Goal: Task Accomplishment & Management: Use online tool/utility

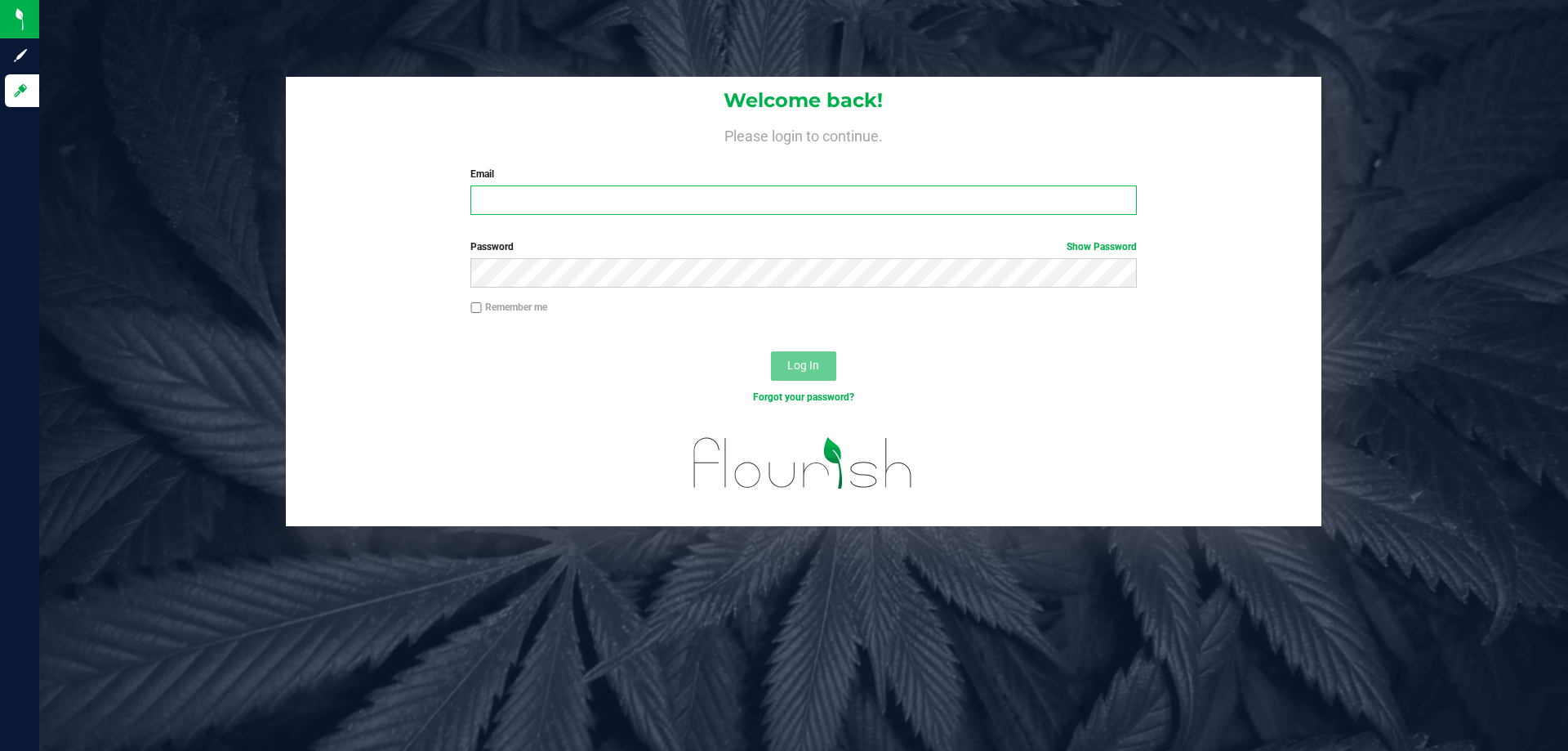
drag, startPoint x: 0, startPoint y: 0, endPoint x: 614, endPoint y: 186, distance: 641.6
click at [614, 188] on input "Email" at bounding box center [803, 200] width 666 height 30
type input "[EMAIL_ADDRESS][DOMAIN_NAME]"
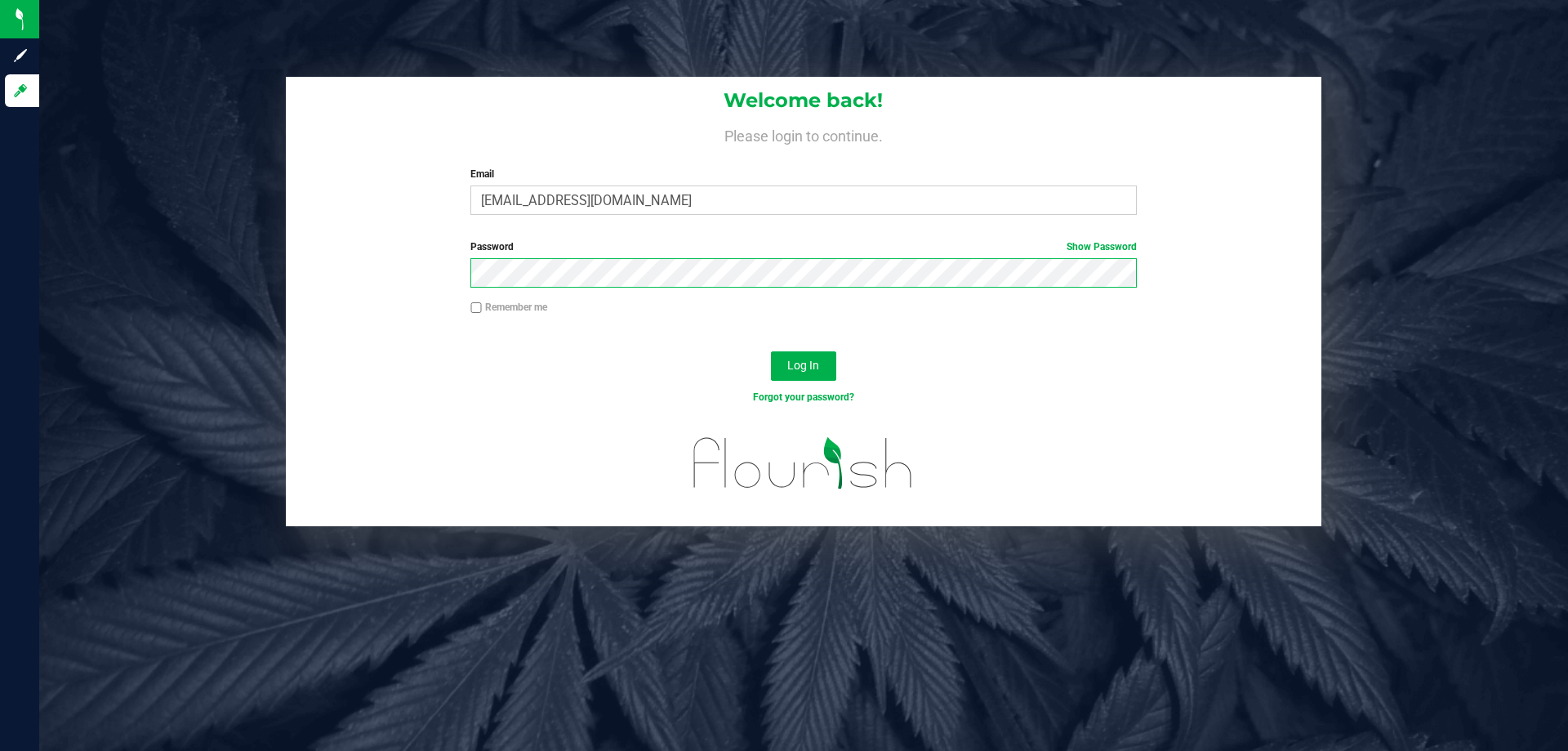
click at [771, 352] on button "Log In" at bounding box center [803, 366] width 65 height 30
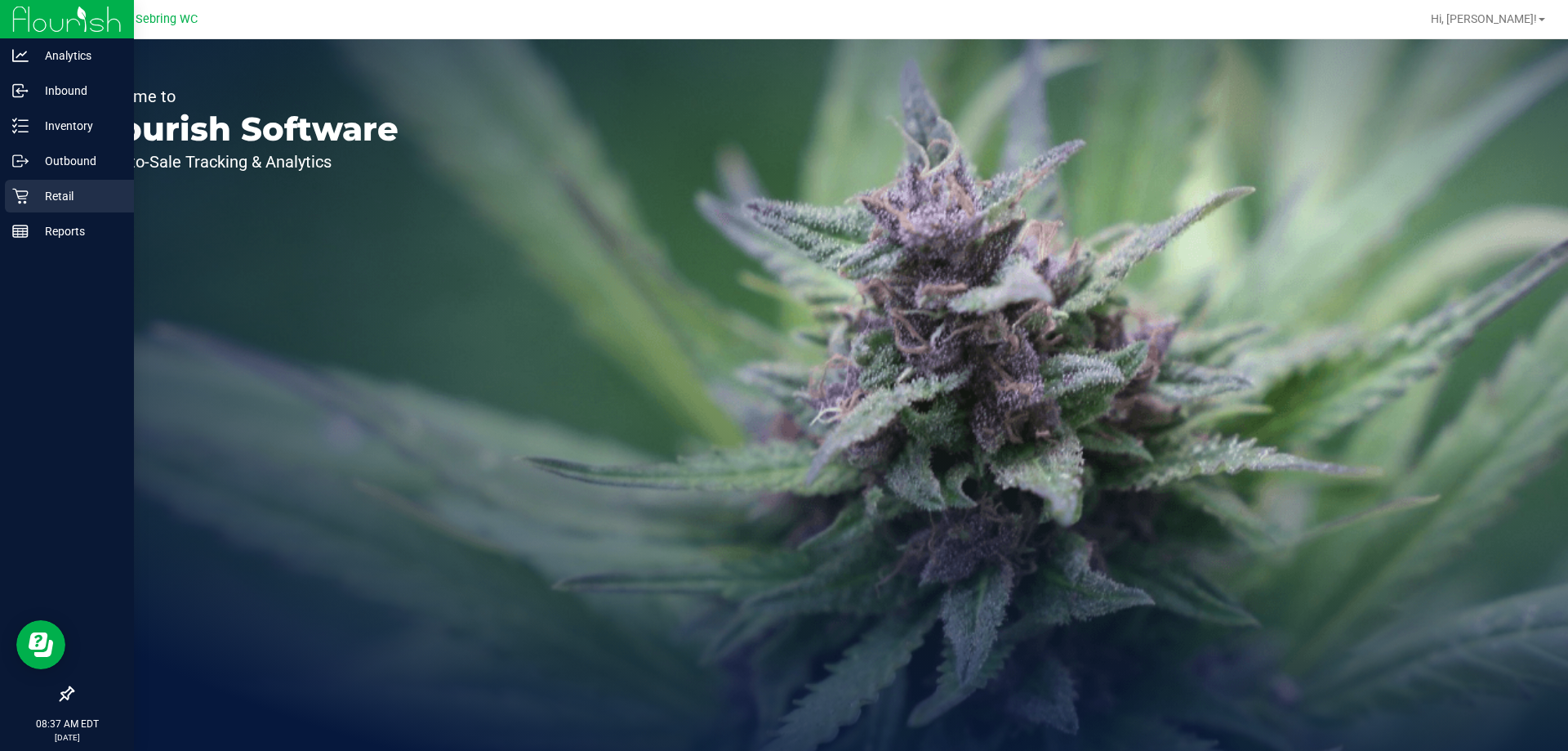
click at [19, 197] on icon at bounding box center [20, 196] width 16 height 16
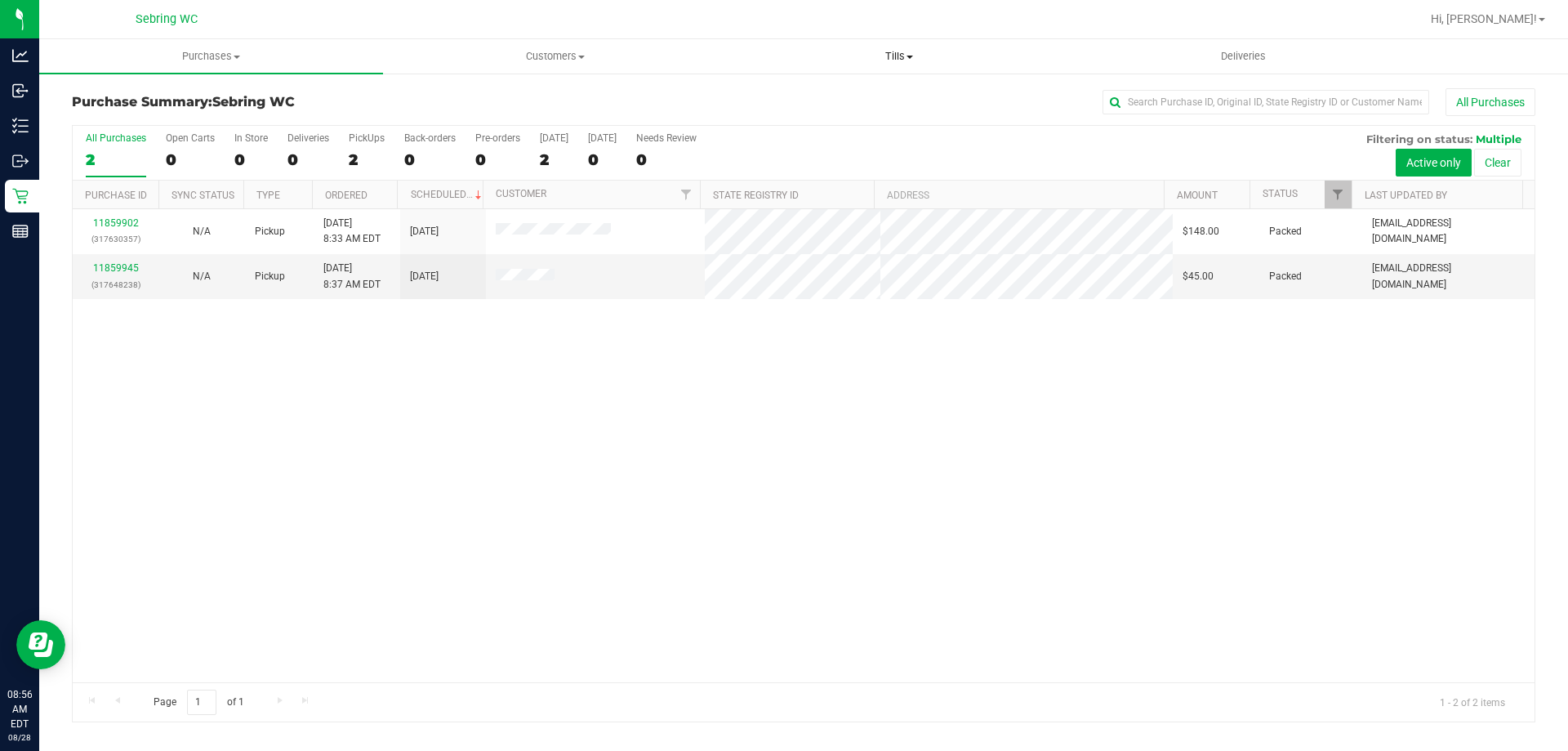
click at [911, 56] on span at bounding box center [910, 57] width 7 height 3
click at [784, 97] on span "Manage tills" at bounding box center [782, 98] width 110 height 14
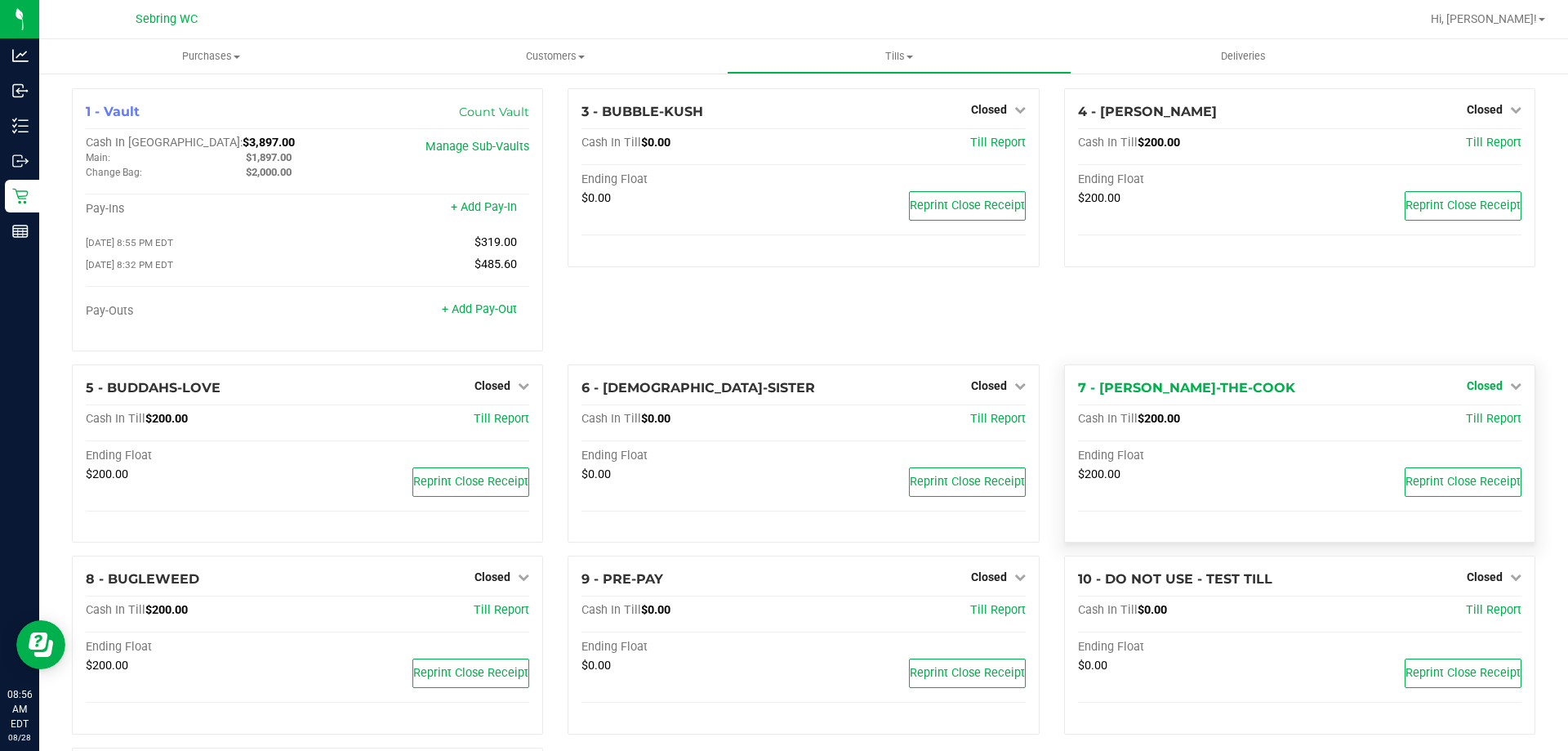
click at [1477, 389] on span "Closed" at bounding box center [1485, 385] width 36 height 13
click at [1467, 423] on link "Open Till" at bounding box center [1484, 419] width 44 height 13
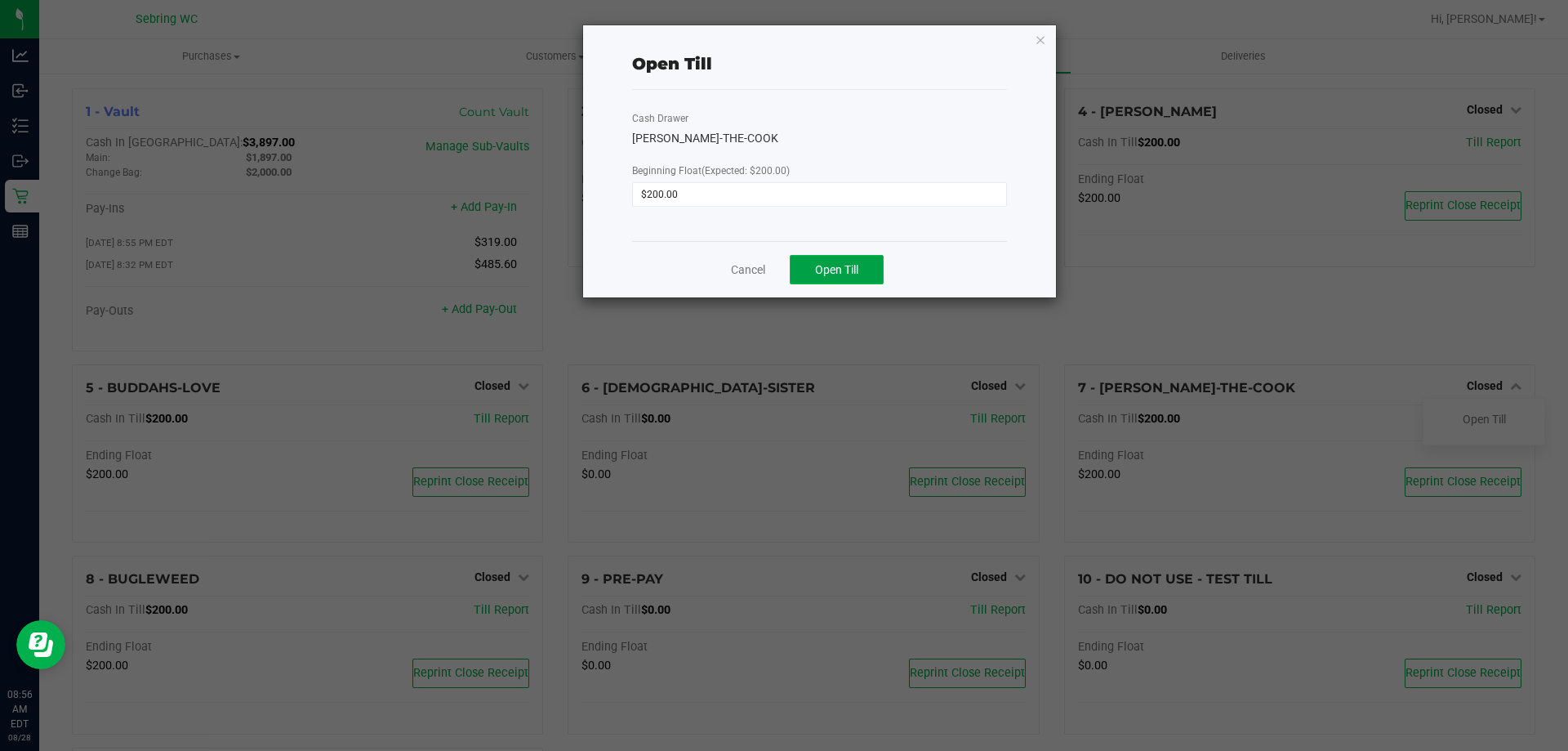
click at [843, 264] on span "Open Till" at bounding box center [836, 270] width 44 height 13
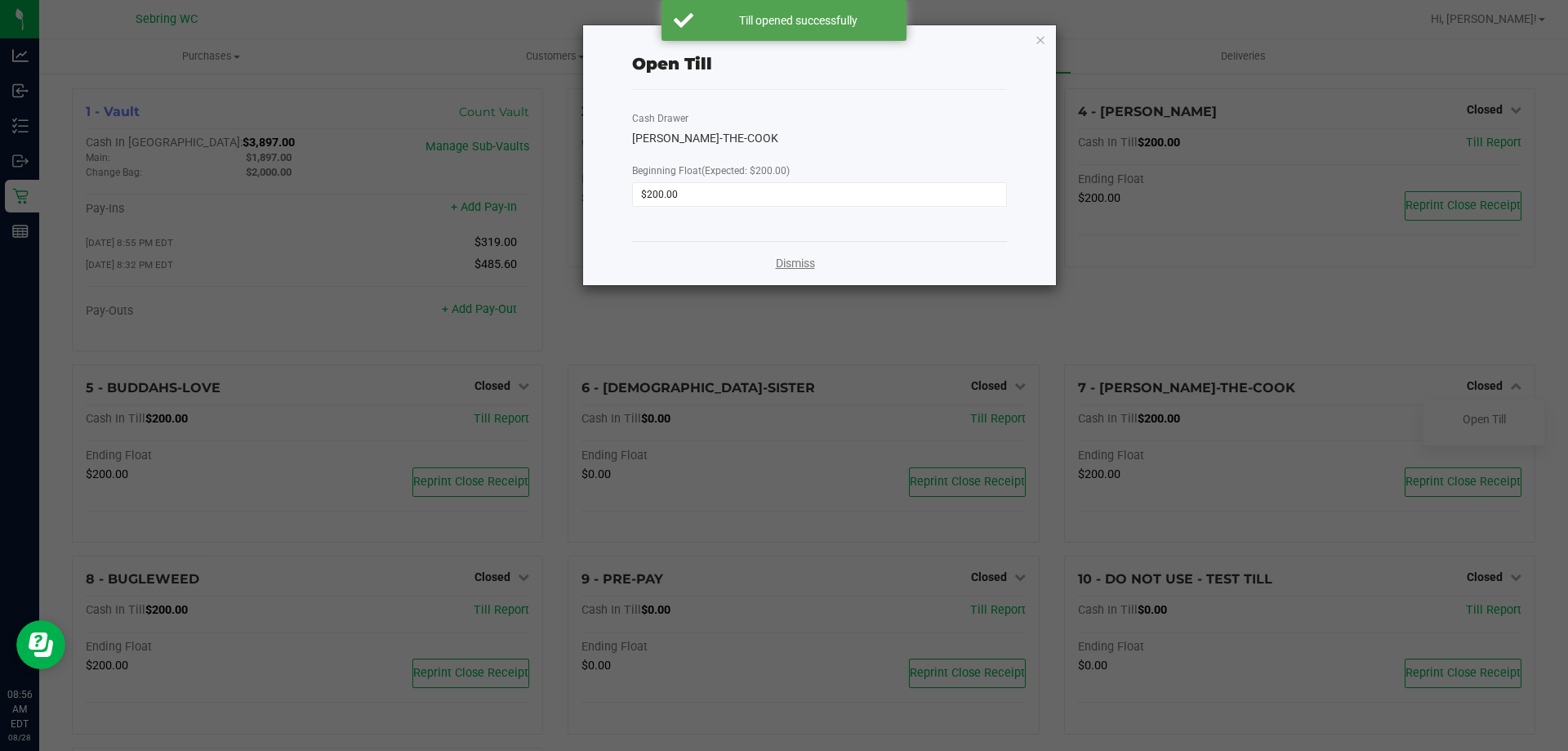
click at [789, 268] on link "Dismiss" at bounding box center [796, 264] width 40 height 17
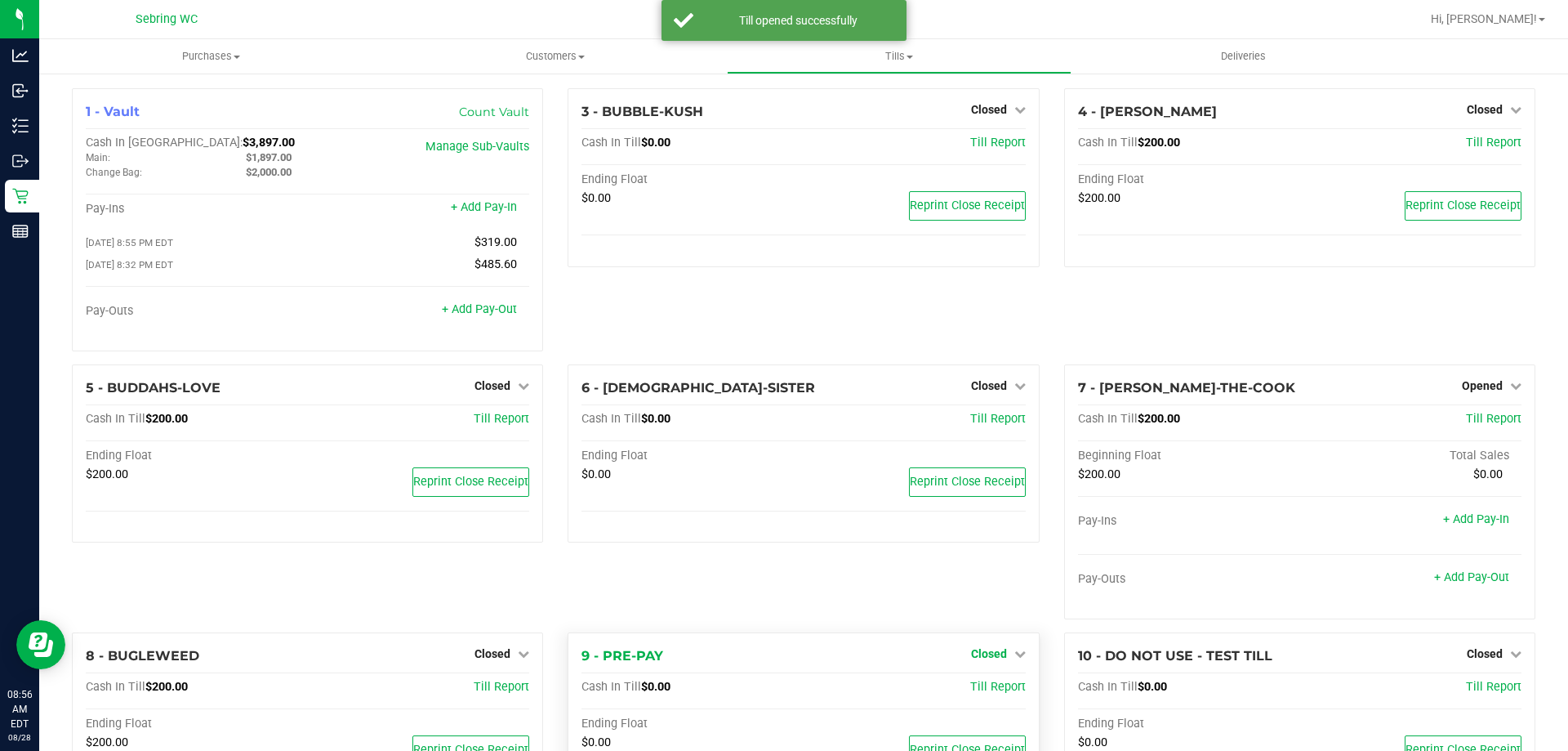
click at [978, 651] on span "Closed" at bounding box center [989, 654] width 36 height 13
click at [983, 688] on div "Open Till" at bounding box center [988, 688] width 121 height 21
click at [983, 688] on link "Open Till" at bounding box center [989, 688] width 44 height 13
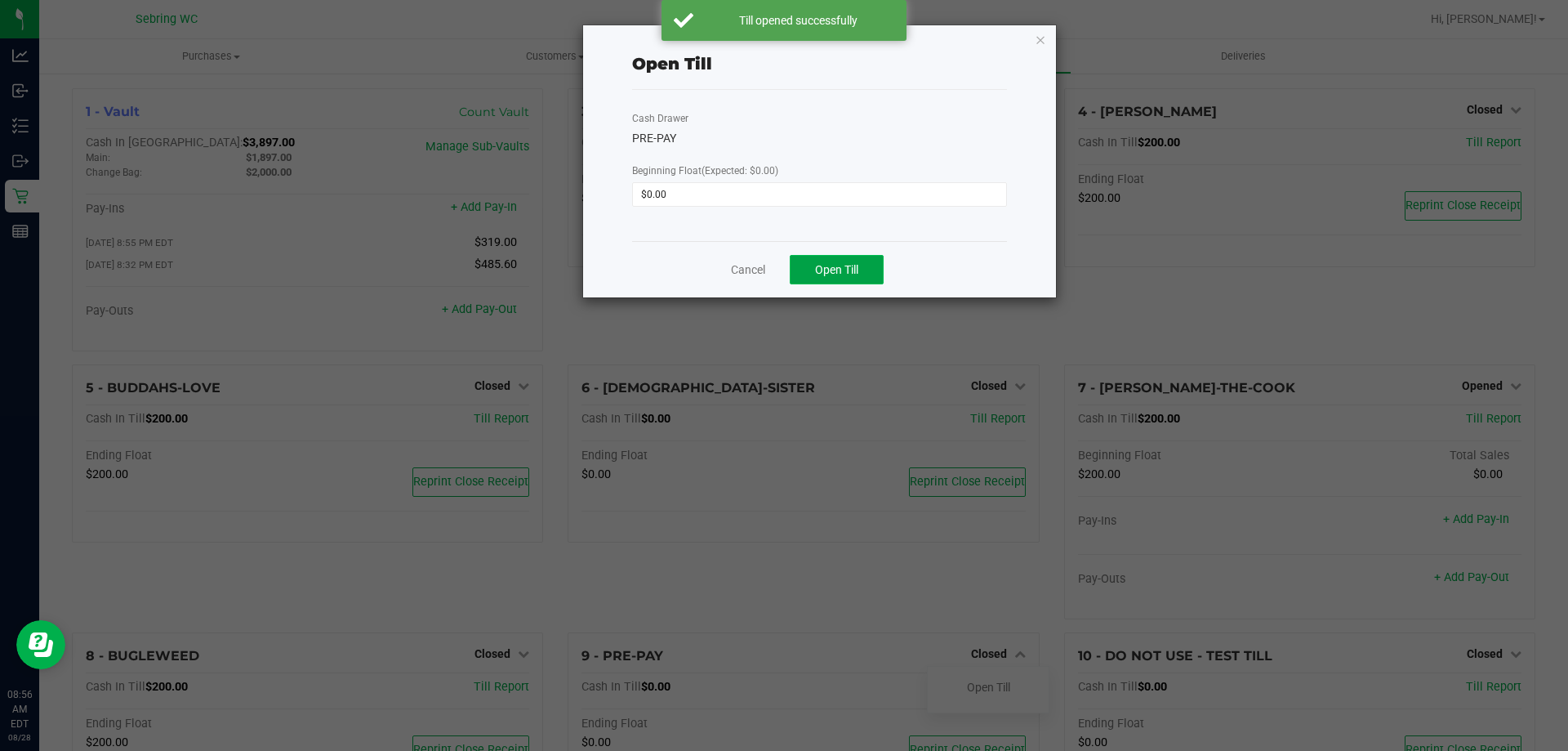
click at [849, 268] on span "Open Till" at bounding box center [836, 270] width 44 height 13
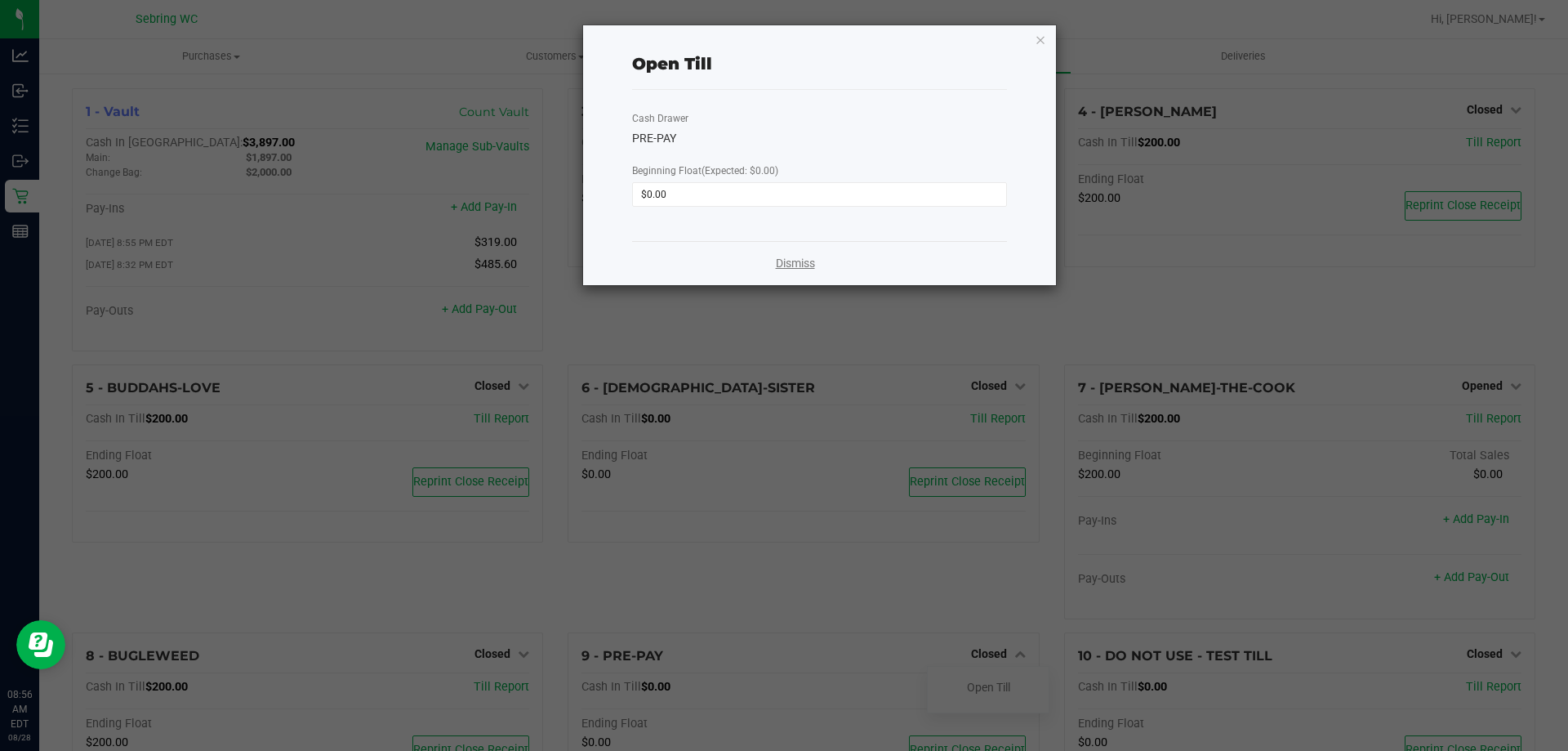
click at [782, 268] on link "Dismiss" at bounding box center [796, 264] width 40 height 17
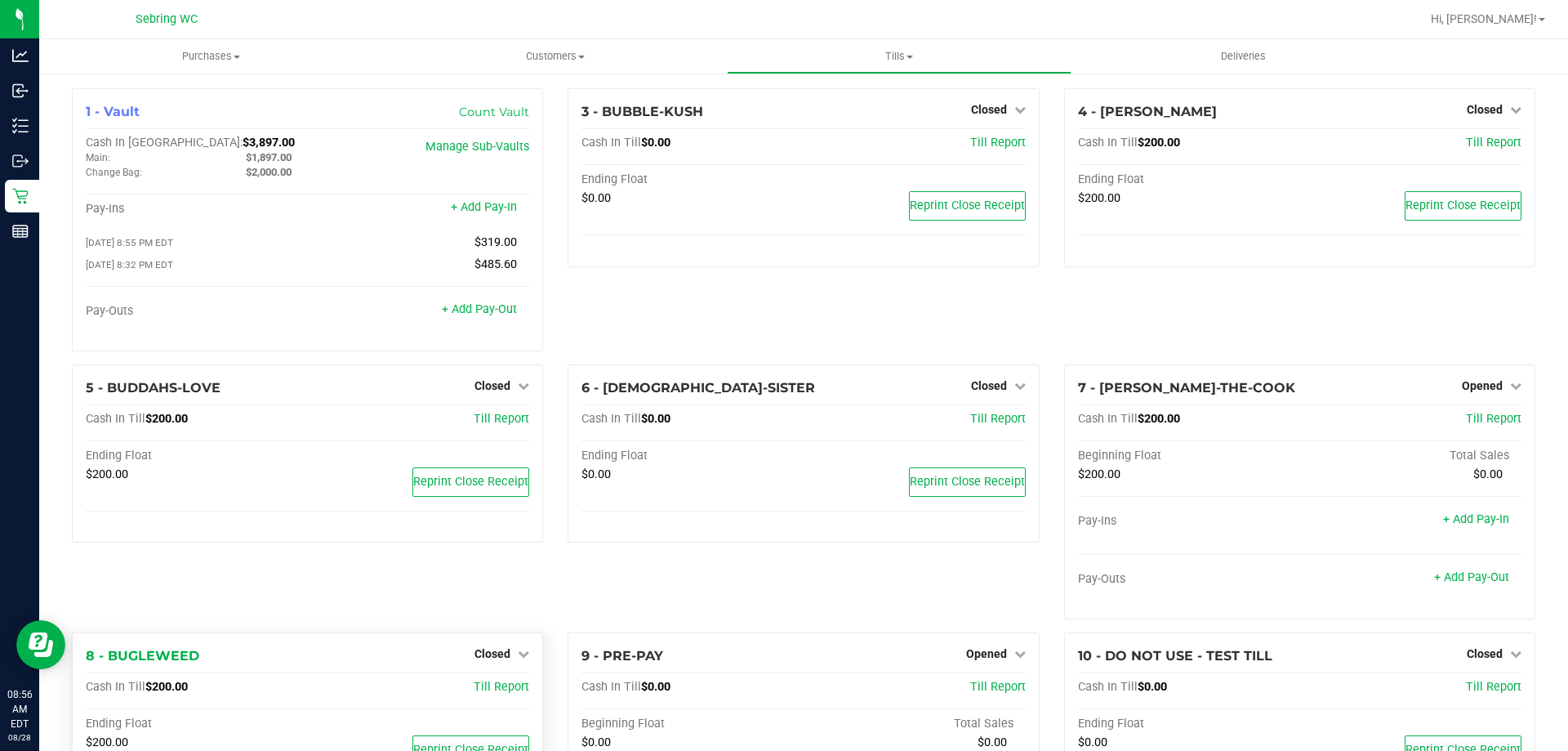
click at [492, 664] on div "Closed" at bounding box center [501, 654] width 54 height 20
click at [481, 649] on div "Closed" at bounding box center [501, 654] width 54 height 20
click at [482, 660] on span "Closed" at bounding box center [492, 654] width 36 height 13
click at [479, 693] on link "Open Till" at bounding box center [492, 688] width 44 height 13
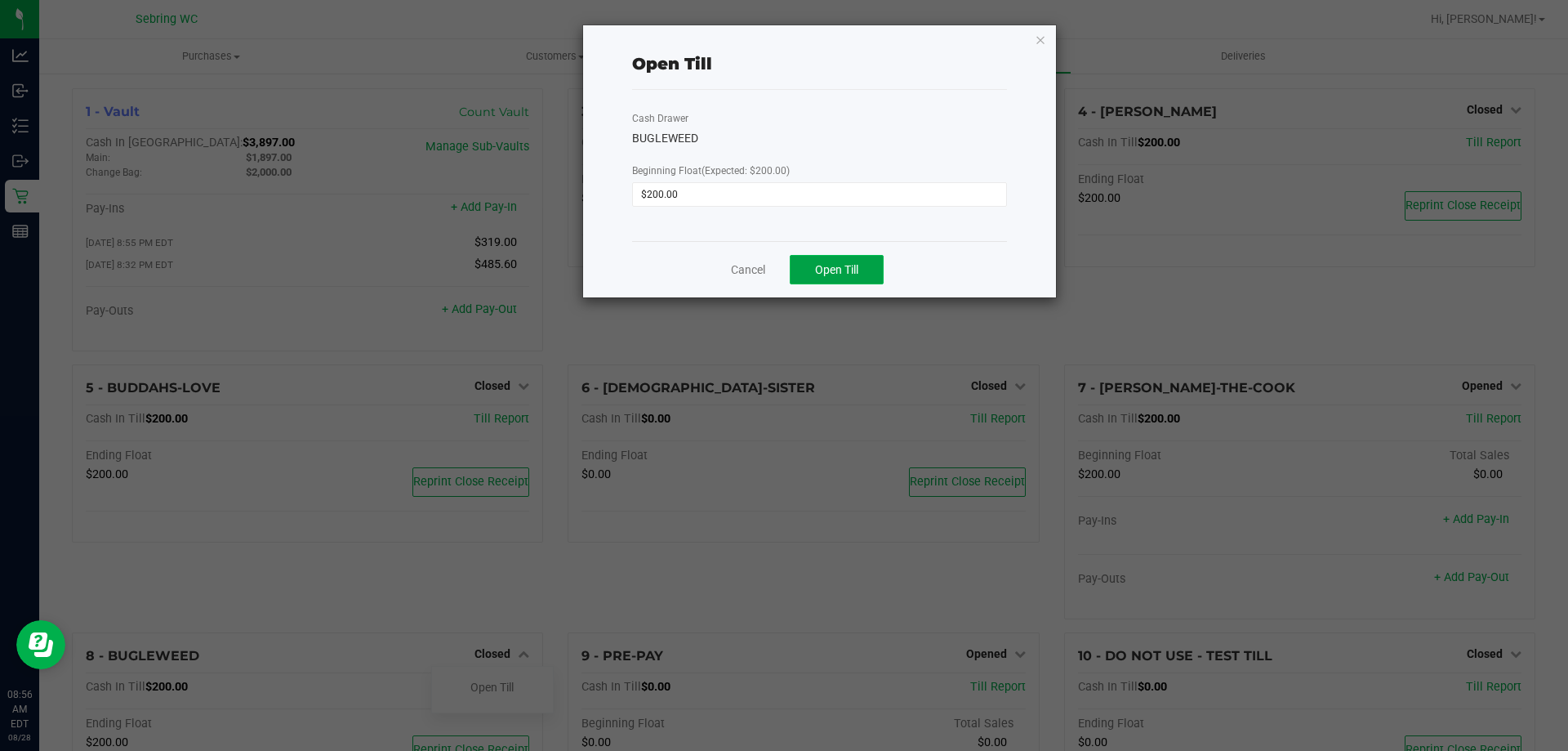
click at [854, 260] on button "Open Till" at bounding box center [837, 270] width 94 height 30
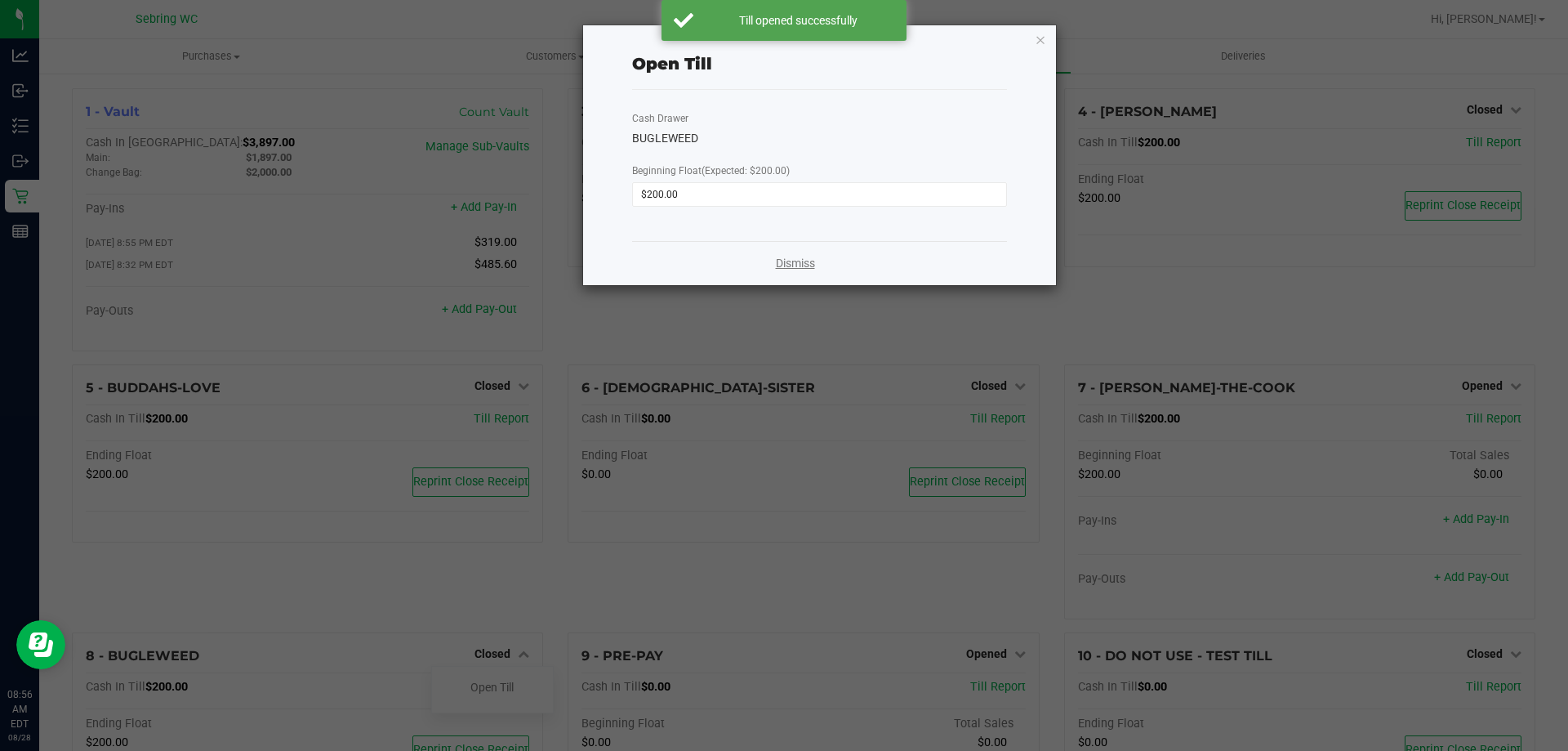
click at [811, 256] on link "Dismiss" at bounding box center [796, 264] width 40 height 17
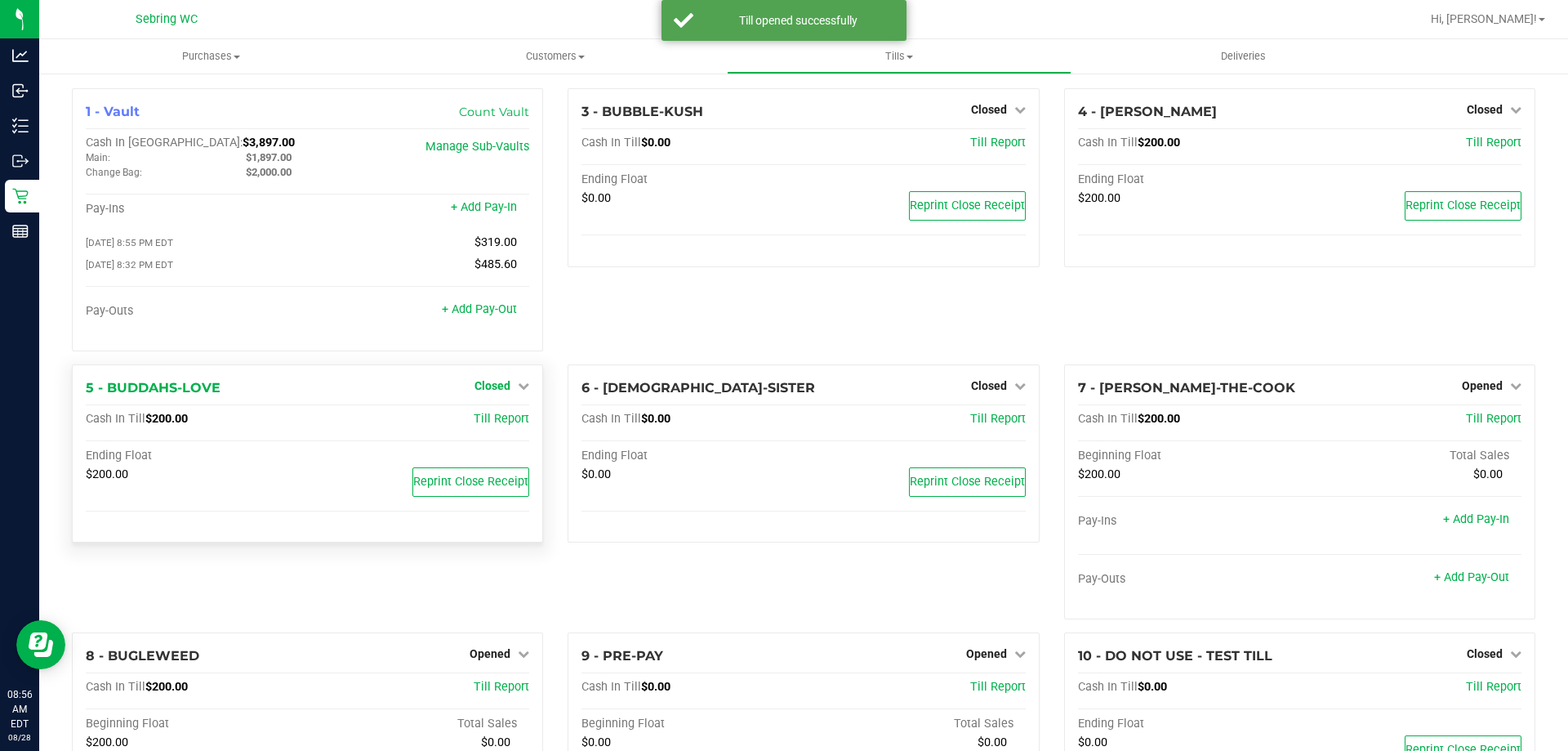
click at [499, 392] on span "Closed" at bounding box center [492, 385] width 36 height 13
click at [496, 426] on link "Open Till" at bounding box center [492, 419] width 44 height 13
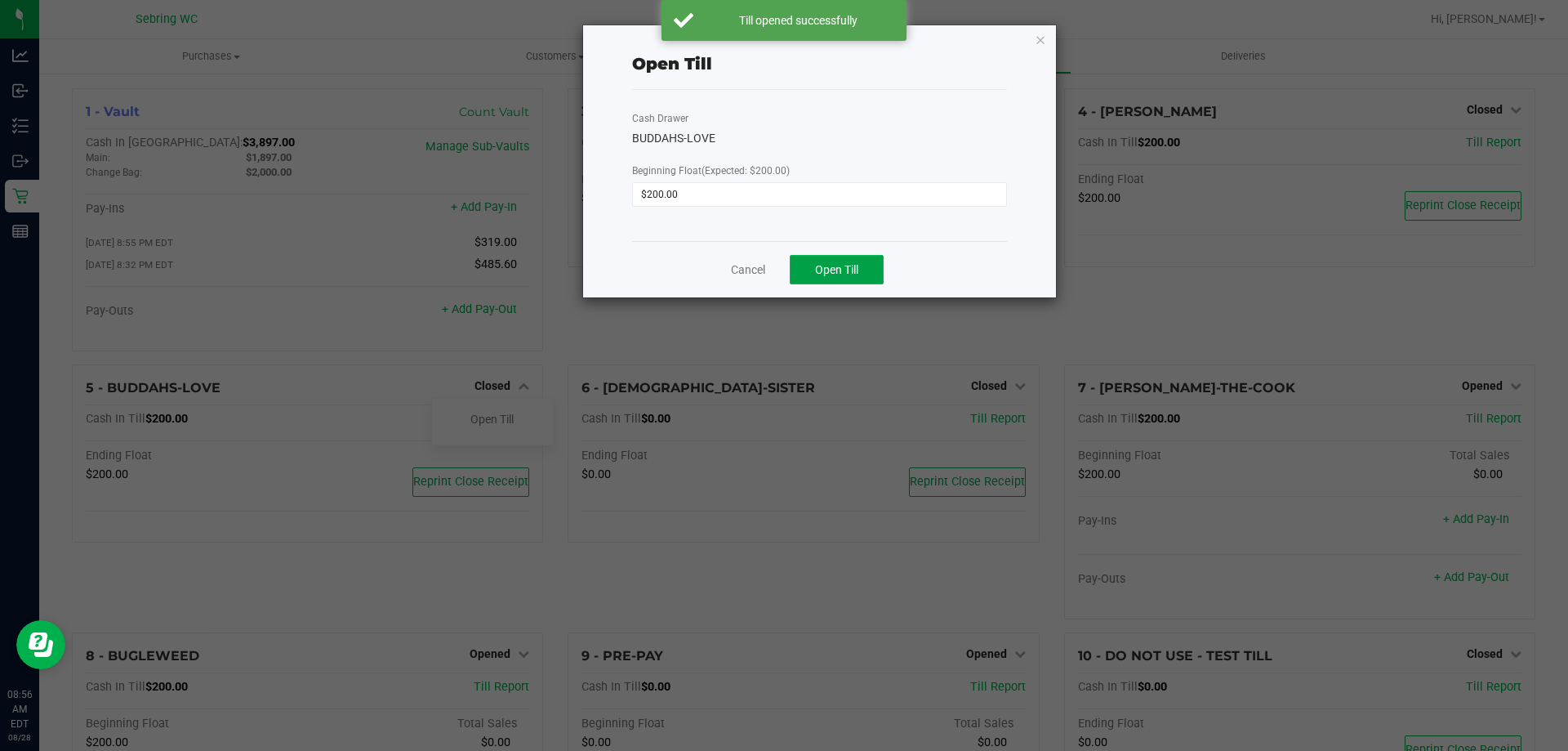
click at [849, 271] on span "Open Till" at bounding box center [836, 270] width 44 height 13
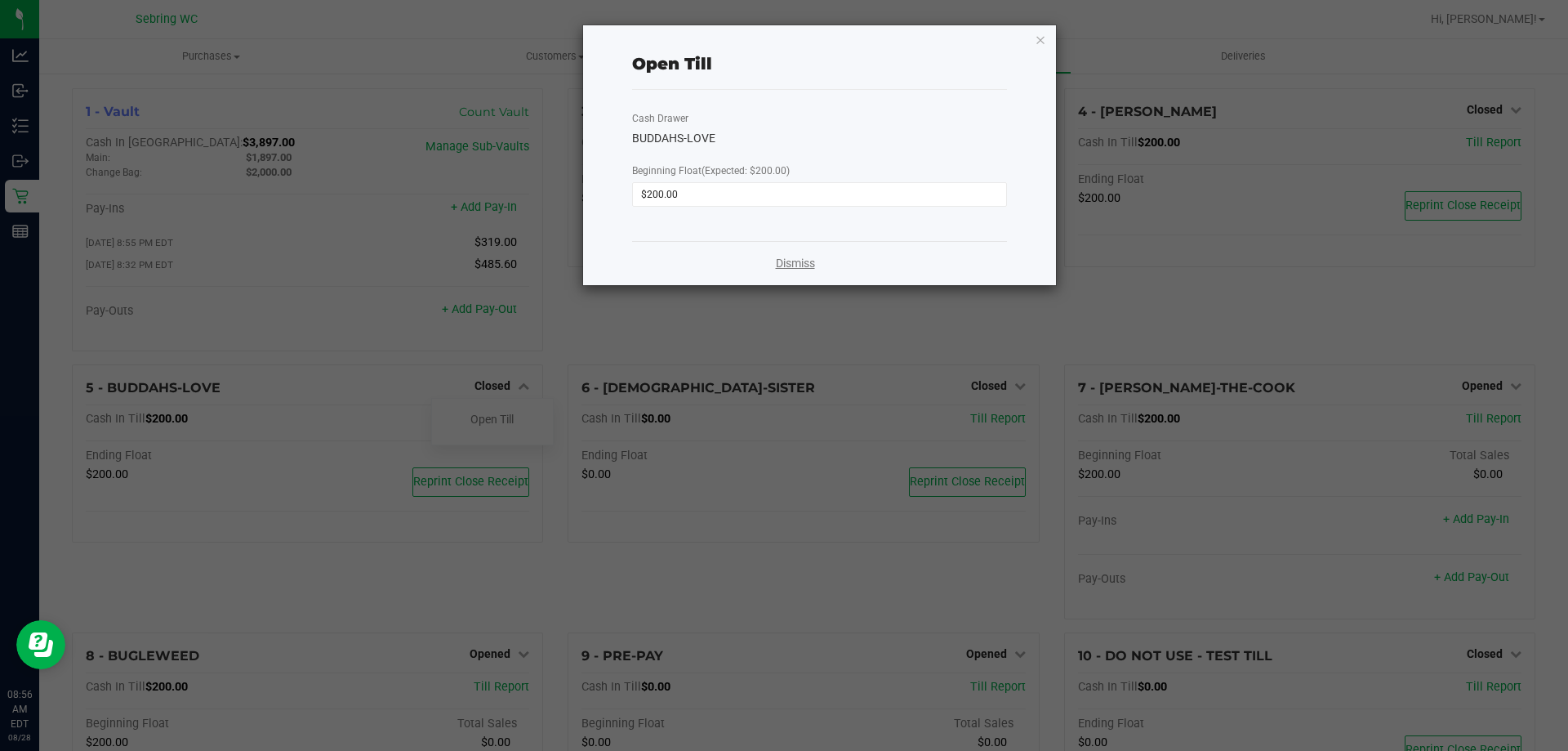
click at [784, 269] on link "Dismiss" at bounding box center [796, 264] width 40 height 17
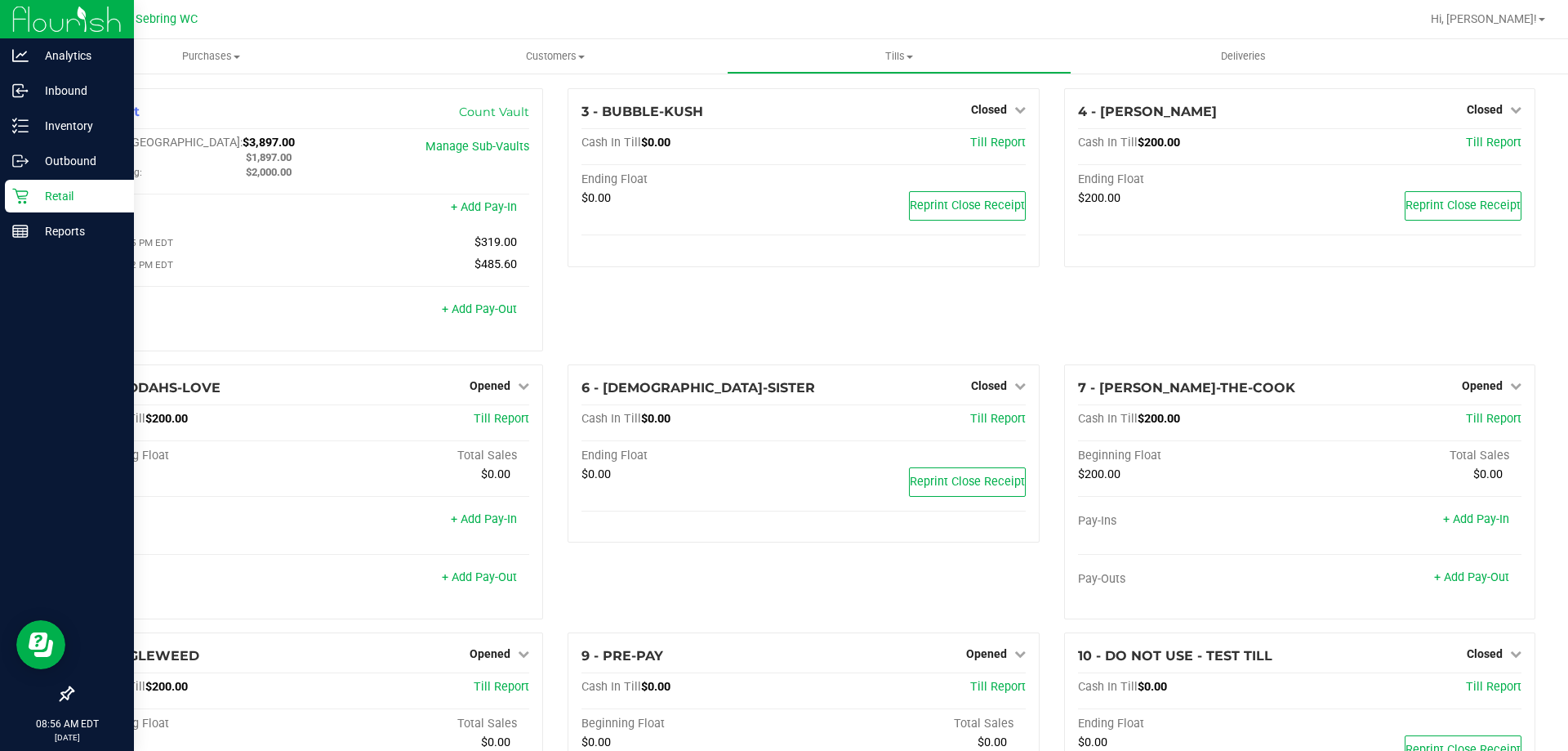
click at [30, 200] on p "Retail" at bounding box center [77, 196] width 98 height 20
